Goal: Information Seeking & Learning: Learn about a topic

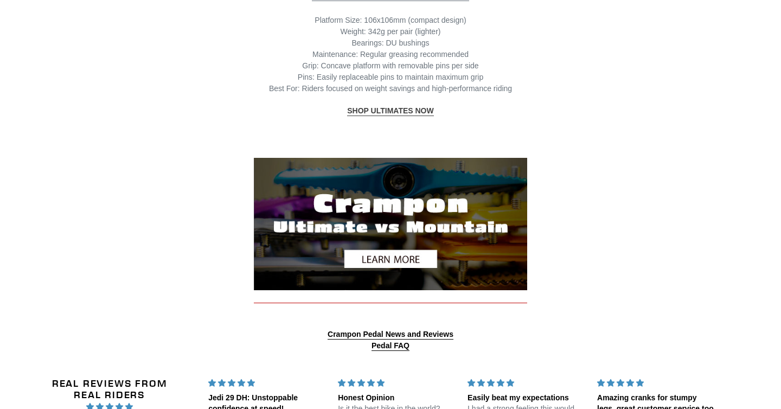
scroll to position [1222, 0]
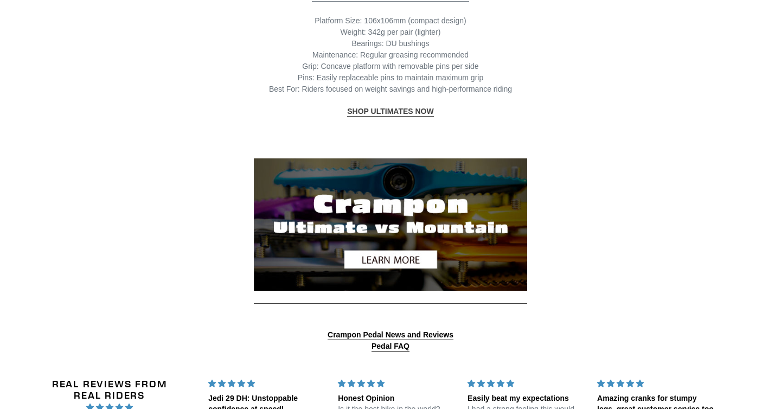
click at [415, 263] on img at bounding box center [390, 224] width 273 height 132
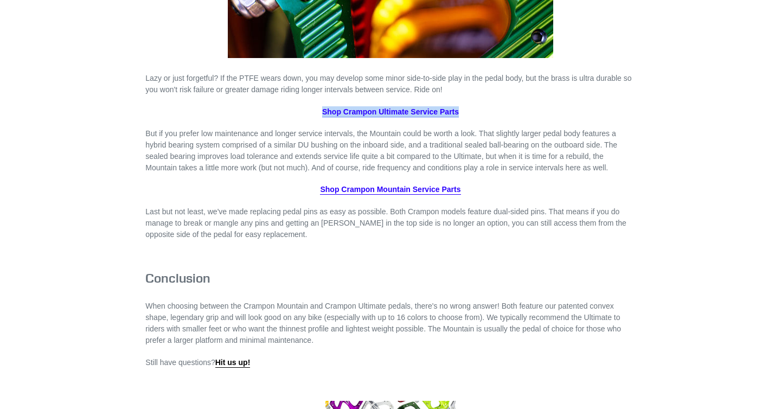
scroll to position [2053, 0]
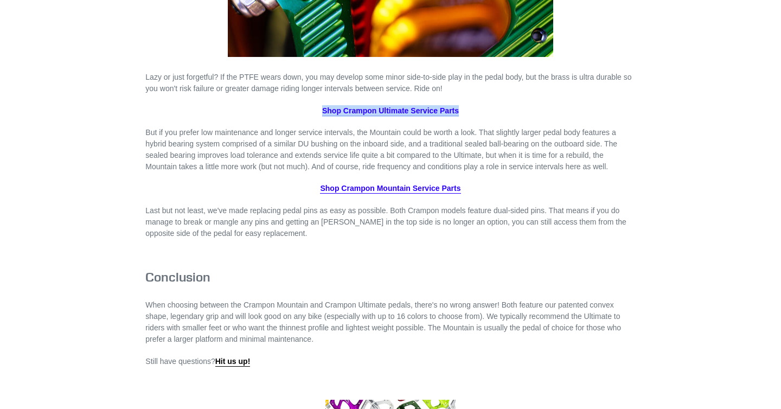
click at [402, 192] on span "Shop Crampon Mountain Service Parts" at bounding box center [390, 188] width 140 height 9
click at [422, 115] on span "Shop Crampon Ultimate Service Parts" at bounding box center [390, 110] width 137 height 9
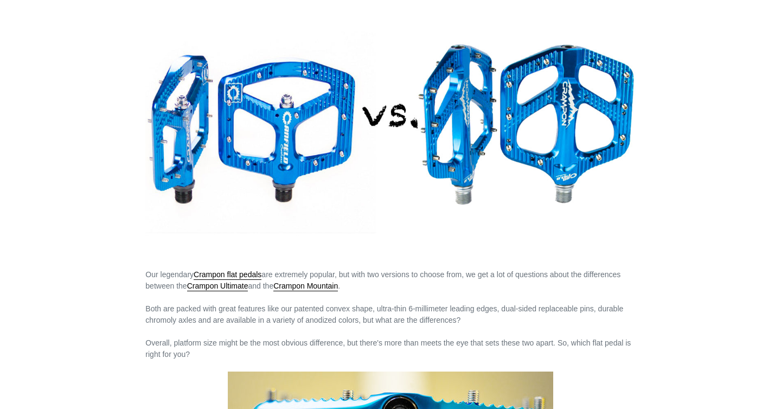
scroll to position [184, 0]
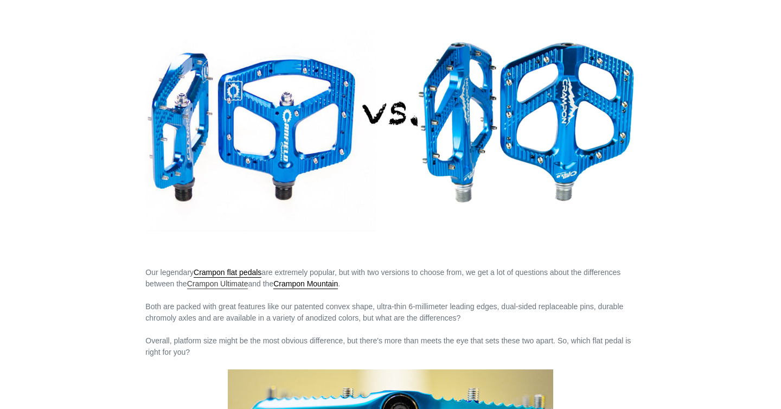
click at [248, 284] on link "Crampon Ultimate" at bounding box center [217, 284] width 61 height 10
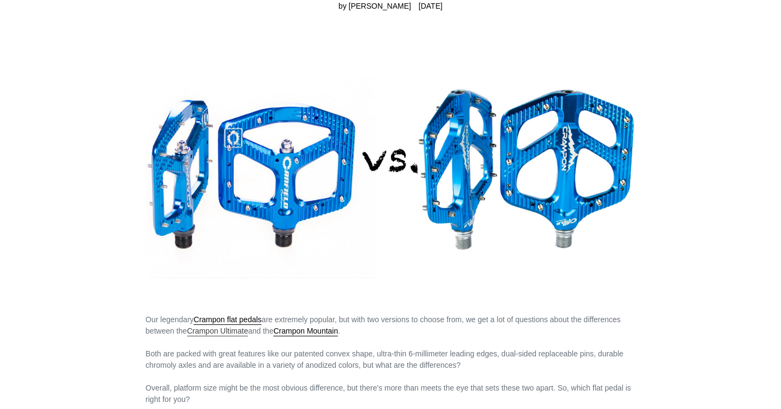
scroll to position [136, 0]
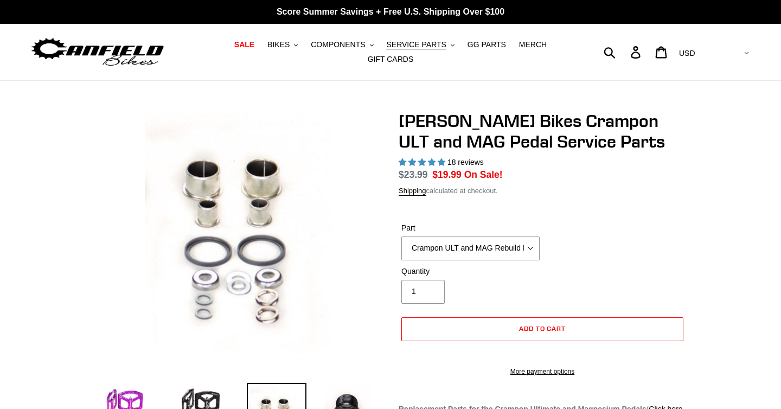
select select "highest-rating"
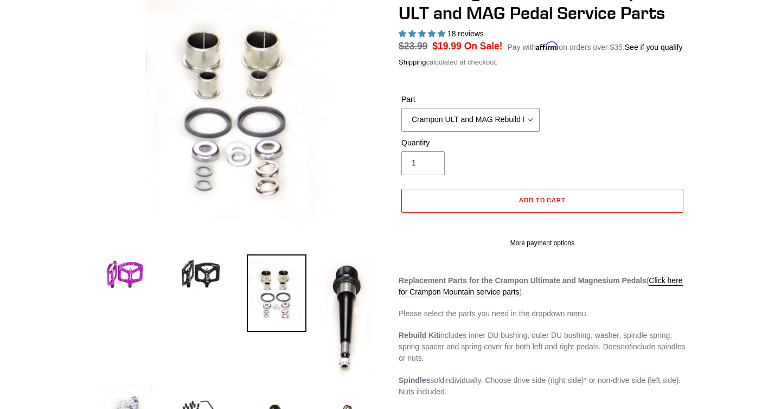
scroll to position [126, 0]
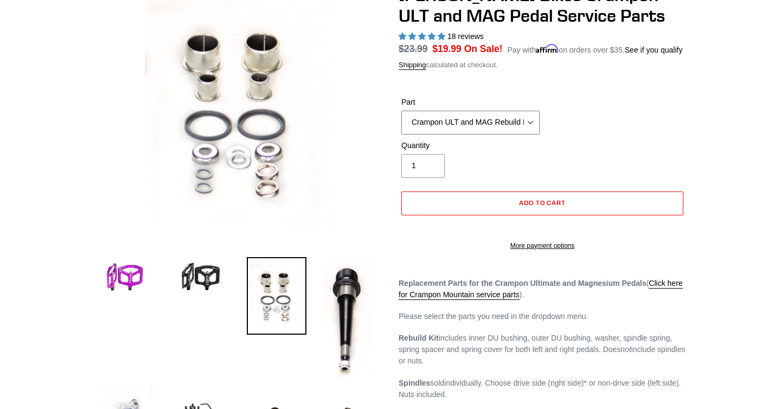
click at [532, 134] on select "Crampon ULT and MAG Rebuild Kit Crampon ULT and MAG 4mm x 8mm Pin Kit - Silver …" at bounding box center [470, 123] width 138 height 24
click at [401, 132] on select "Crampon ULT and MAG Rebuild Kit Crampon ULT and MAG 4mm x 8mm Pin Kit - Silver …" at bounding box center [470, 123] width 138 height 24
click at [132, 270] on img at bounding box center [125, 277] width 60 height 41
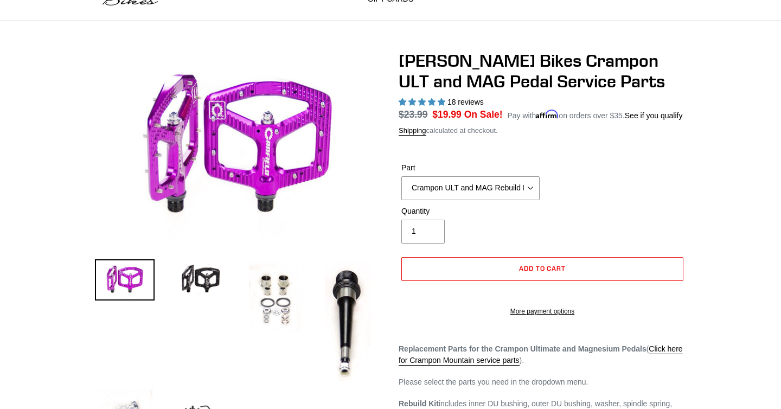
scroll to position [61, 0]
click at [529, 200] on select "Crampon ULT and MAG Rebuild Kit Crampon ULT and MAG 4mm x 8mm Pin Kit - Silver …" at bounding box center [470, 188] width 138 height 24
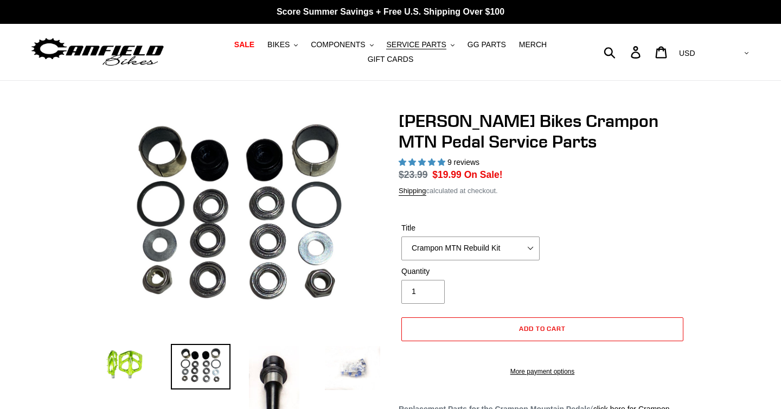
select select "highest-rating"
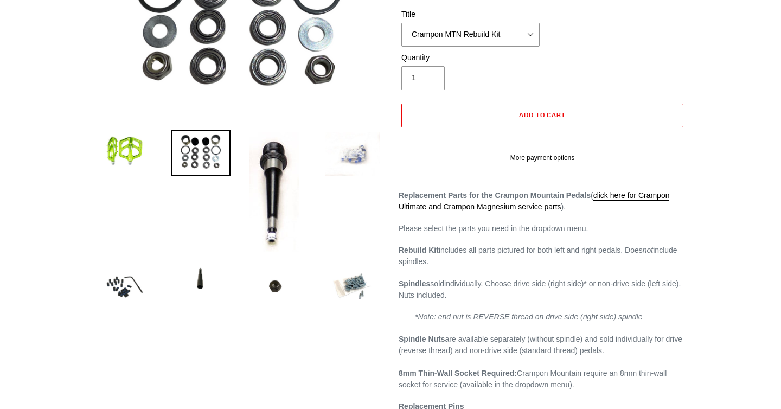
scroll to position [215, 0]
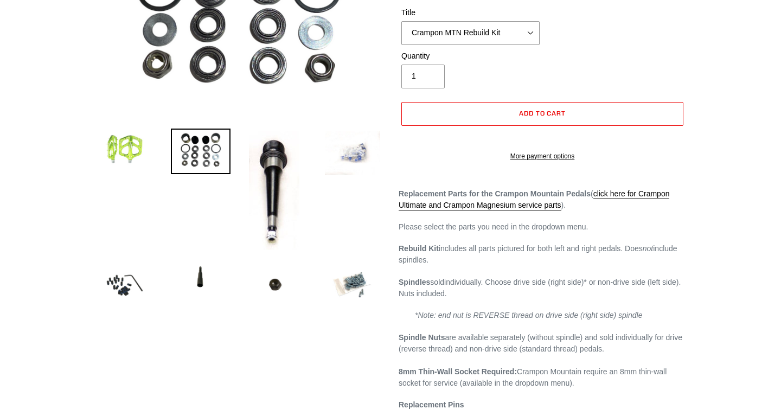
click at [118, 135] on img at bounding box center [125, 148] width 60 height 41
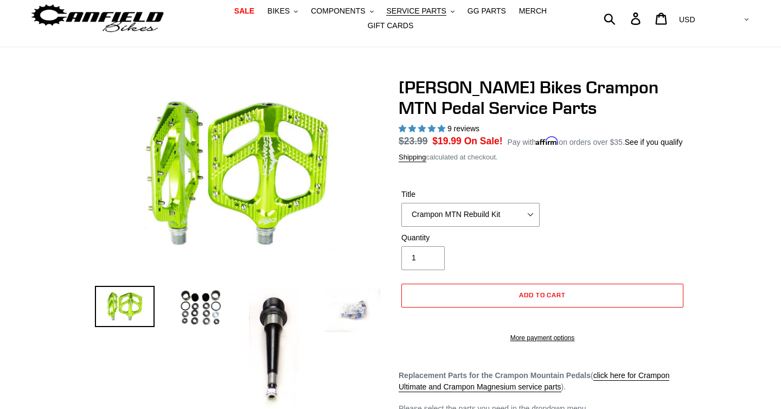
scroll to position [33, 0]
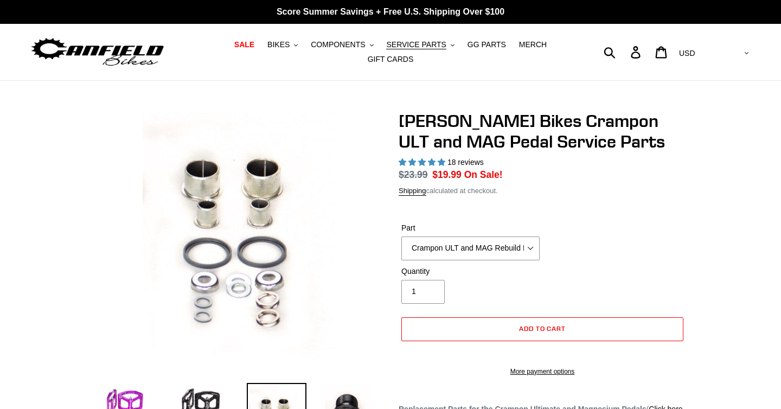
select select "highest-rating"
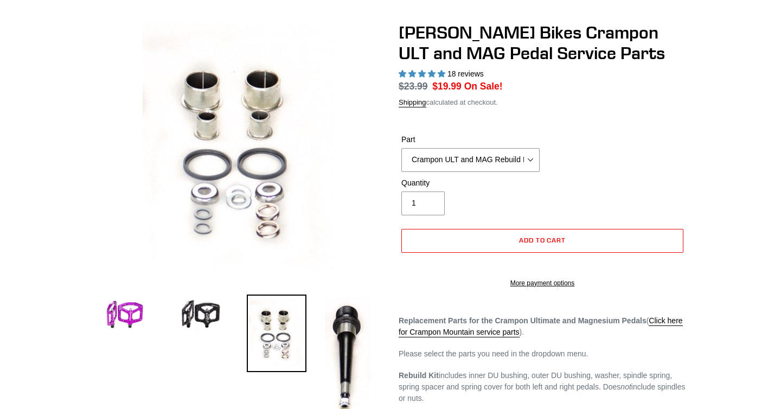
scroll to position [94, 0]
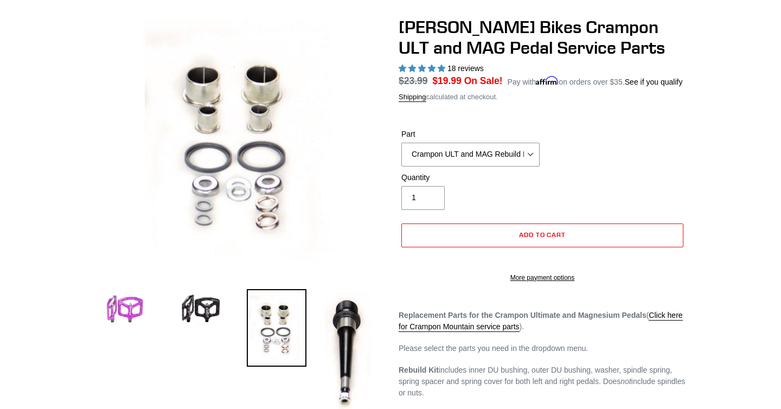
click at [128, 298] on img at bounding box center [125, 309] width 60 height 41
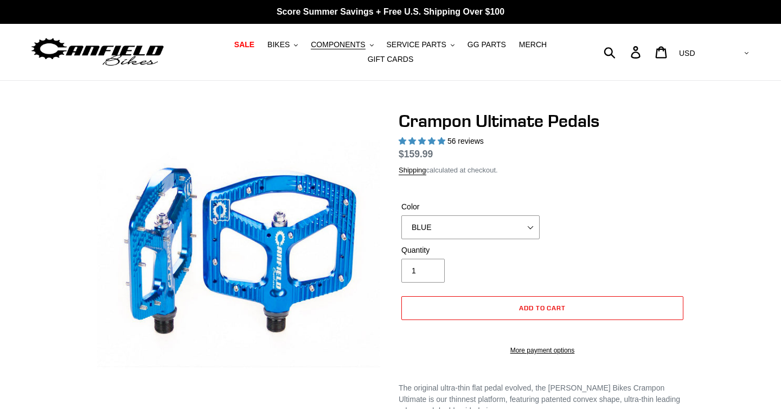
select select "highest-rating"
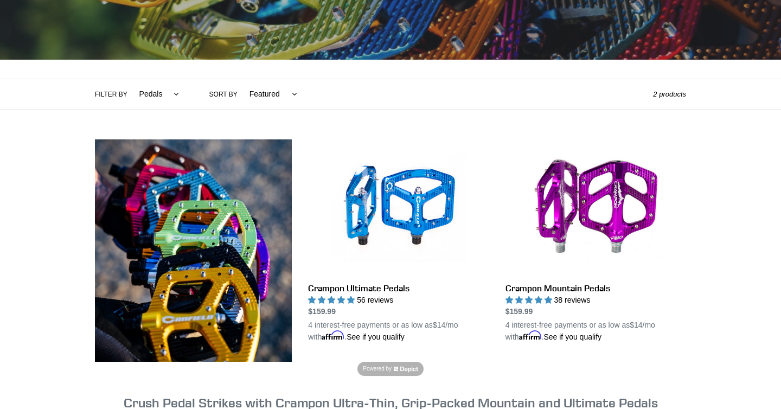
scroll to position [182, 0]
